Goal: Task Accomplishment & Management: Use online tool/utility

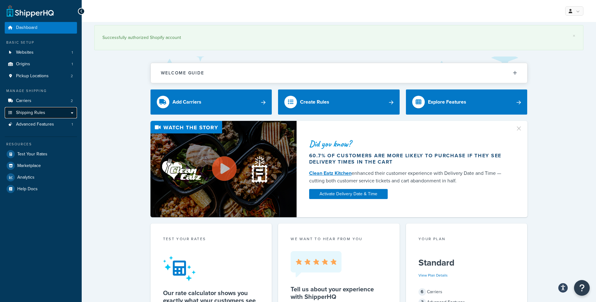
click at [25, 114] on span "Shipping Rules" at bounding box center [30, 112] width 29 height 5
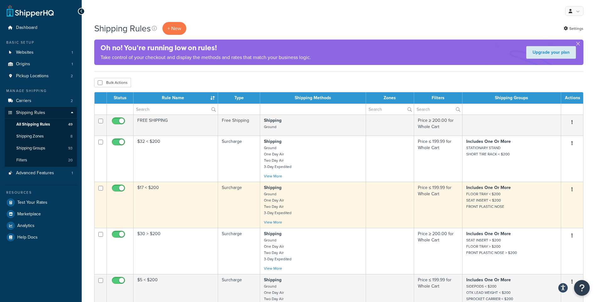
click at [306, 205] on p "Shipping Ground One Day Air Two Day Air 3-Day Expedited" at bounding box center [313, 200] width 98 height 31
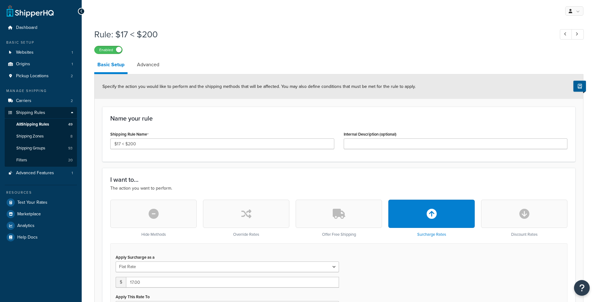
select select "ITEM"
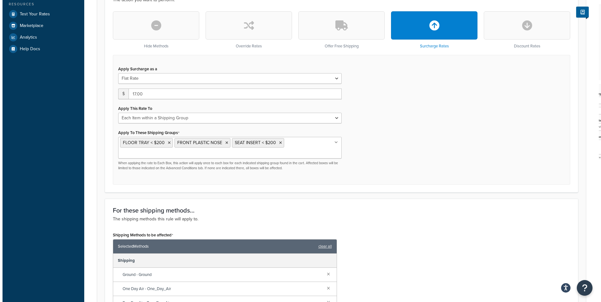
scroll to position [314, 0]
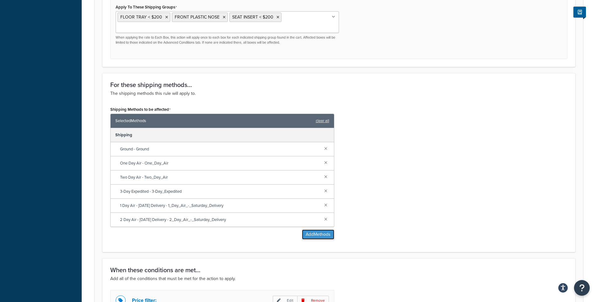
click at [312, 235] on button "Add Methods" at bounding box center [318, 235] width 32 height 10
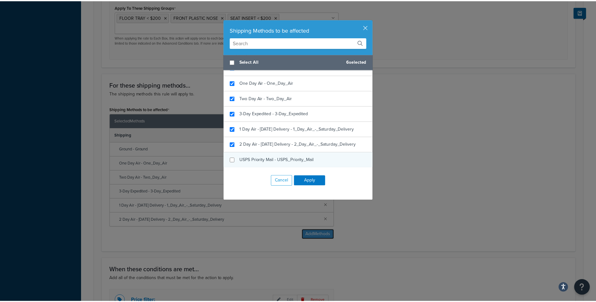
scroll to position [54, 0]
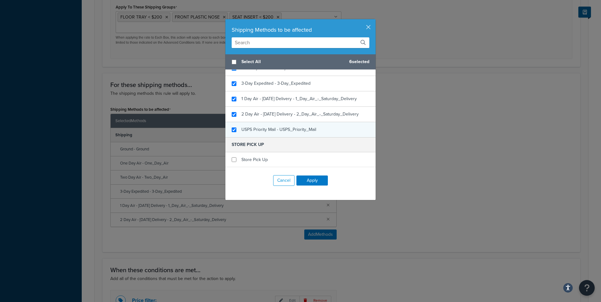
checkbox input "true"
click at [245, 128] on span "USPS Priority Mail - USPS_Priority_Mail" at bounding box center [278, 129] width 75 height 7
click at [304, 178] on button "Apply" at bounding box center [312, 181] width 31 height 10
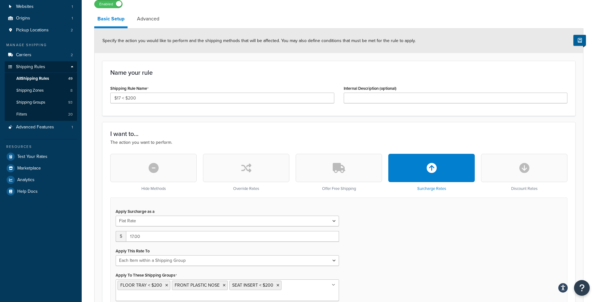
scroll to position [0, 0]
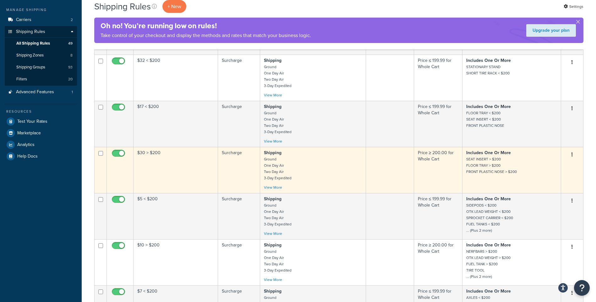
scroll to position [94, 0]
